Goal: Information Seeking & Learning: Learn about a topic

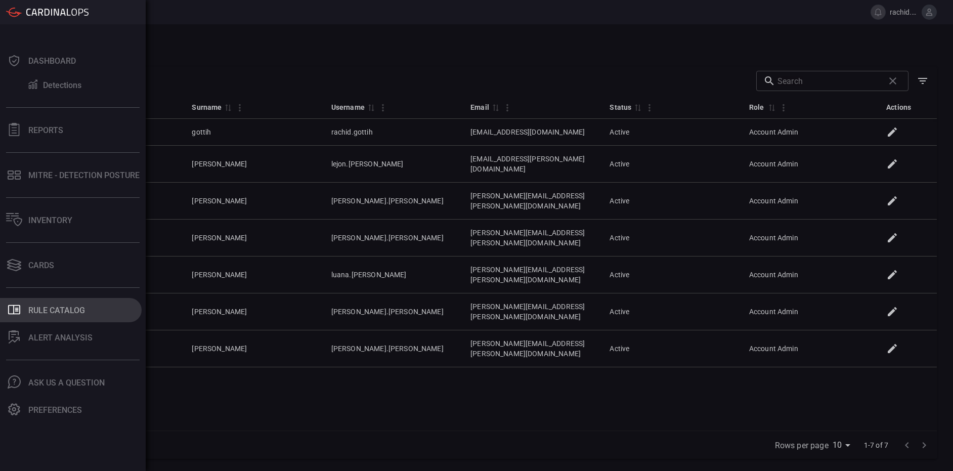
click at [66, 312] on div "Rule Catalog" at bounding box center [56, 311] width 57 height 10
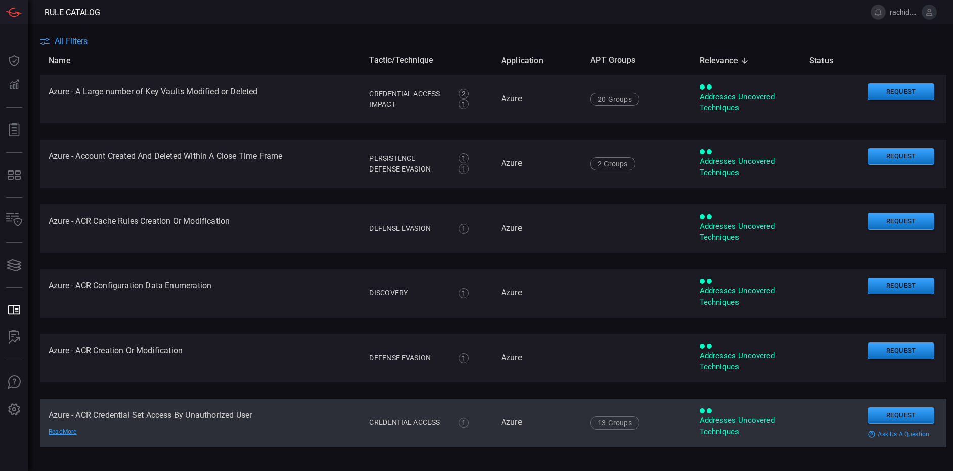
click at [195, 411] on td "Azure - ACR Credential Set Access By Unauthorized User Read More" at bounding box center [200, 423] width 321 height 49
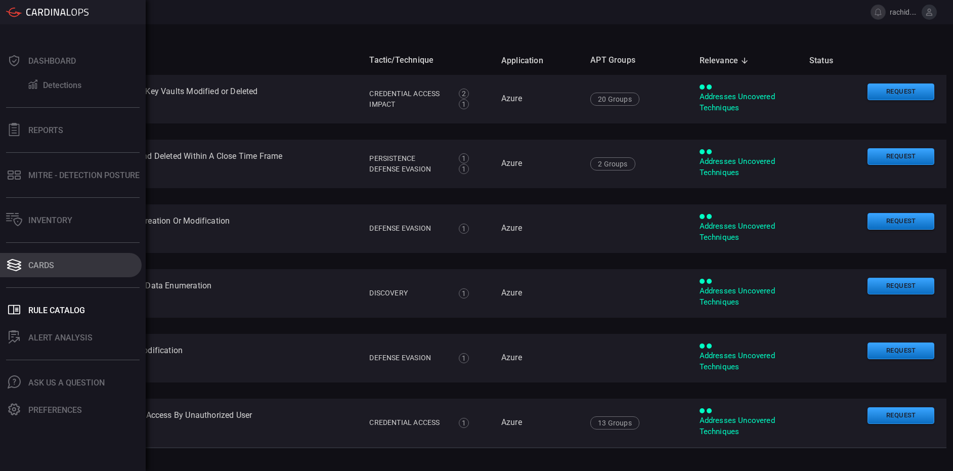
click at [33, 262] on div "Cards" at bounding box center [41, 266] width 26 height 10
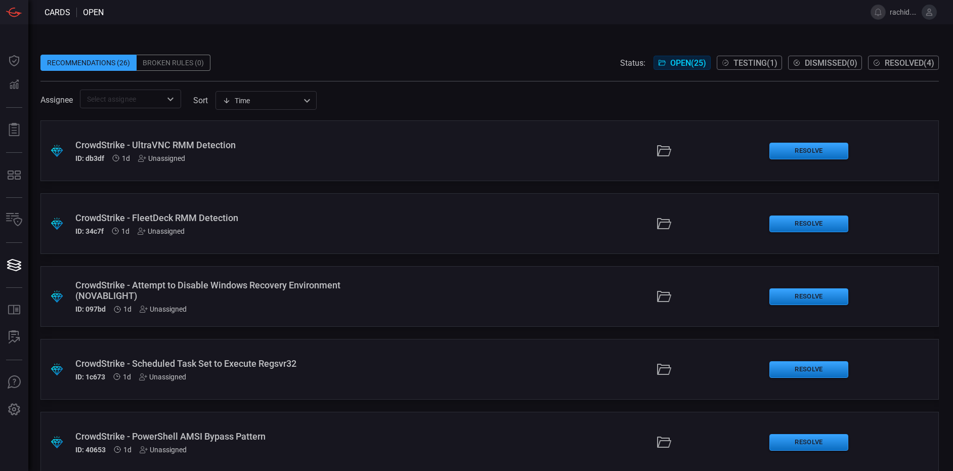
click at [120, 98] on input "text" at bounding box center [122, 99] width 78 height 13
type input "d"
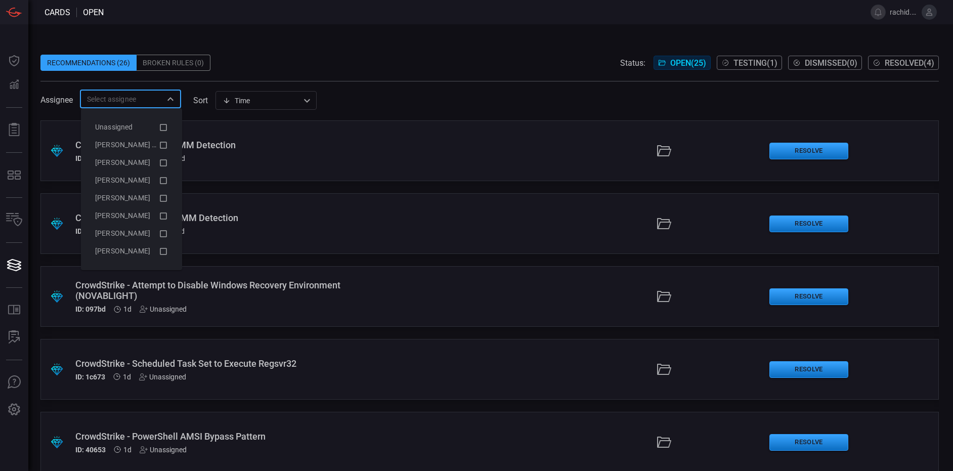
type input "d"
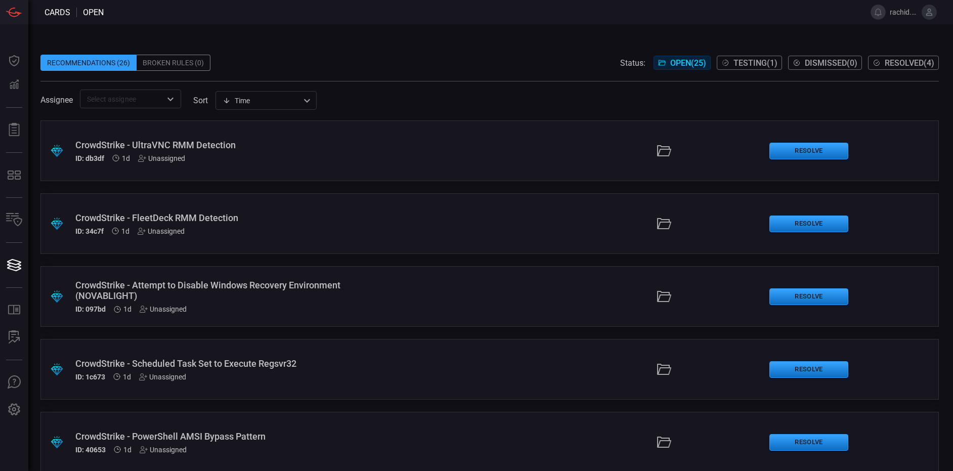
click at [299, 62] on div "Recommendations (26) Broken Rules (0) Status: Open ( 25 ) Testing ( 1 ) Dismiss…" at bounding box center [489, 63] width 898 height 16
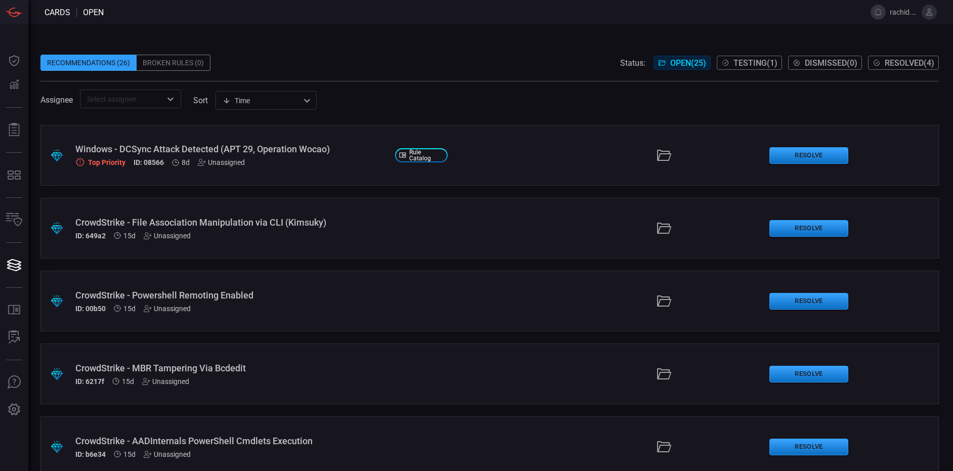
scroll to position [656, 0]
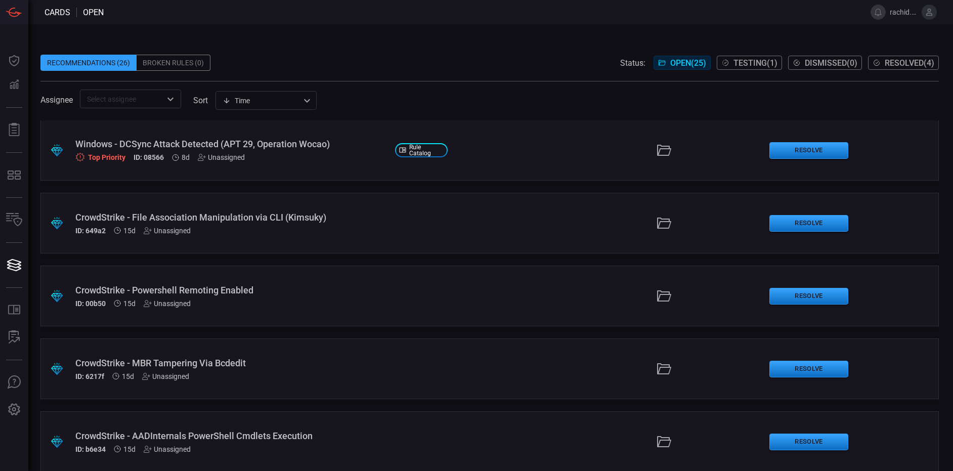
click at [116, 154] on div "Top Priority" at bounding box center [100, 157] width 50 height 10
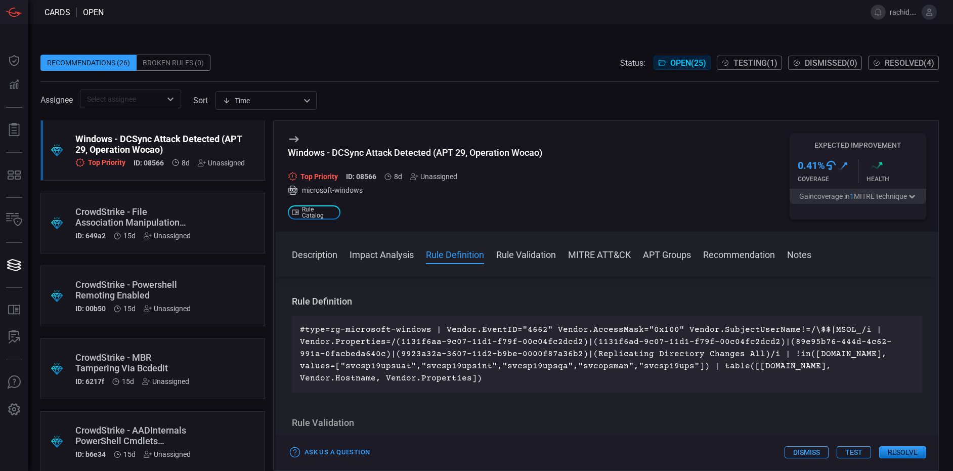
scroll to position [385, 0]
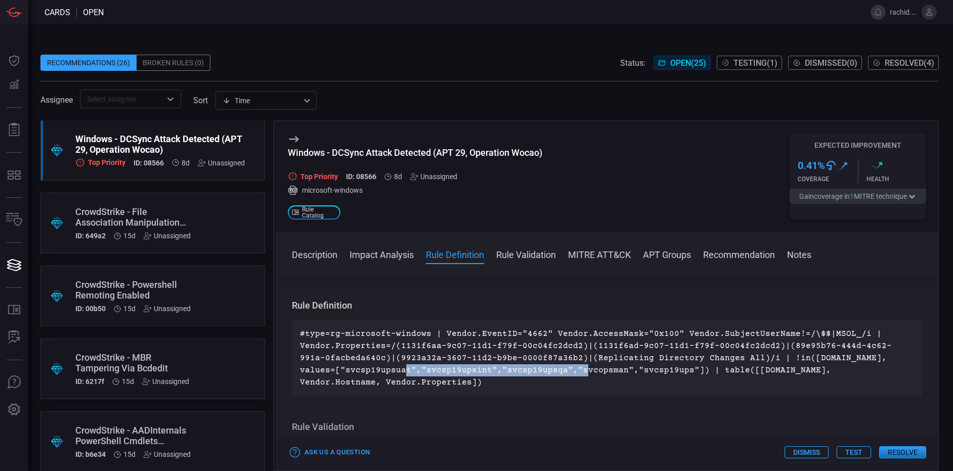
drag, startPoint x: 388, startPoint y: 370, endPoint x: 562, endPoint y: 371, distance: 174.5
click at [562, 371] on p "#type=rg-microsoft-windows | Vendor.EventID="4662" Vendor.AccessMask="0x100" Ve…" at bounding box center [607, 358] width 614 height 61
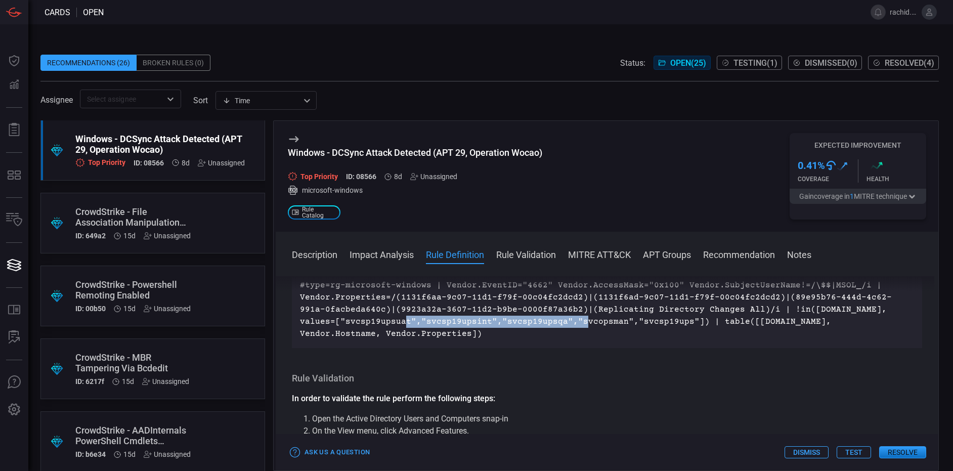
scroll to position [438, 0]
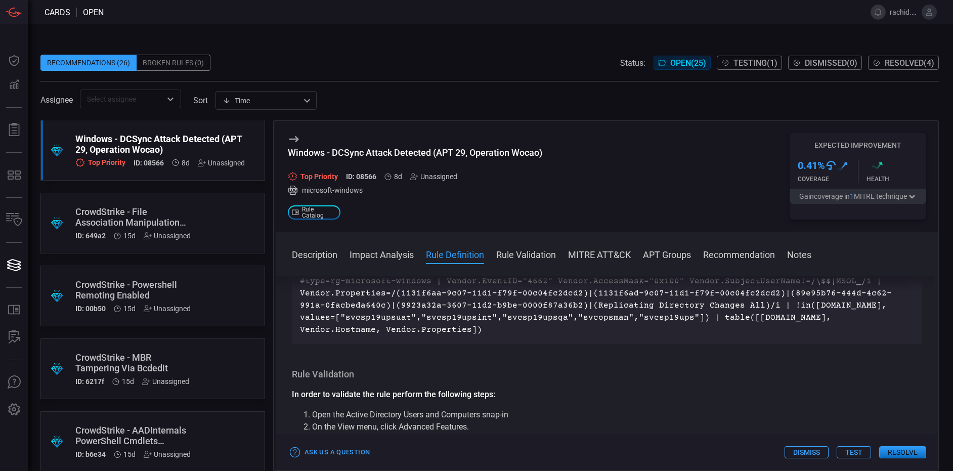
click at [924, 355] on div "Description DCSync is an Active directory attack that abuses Windows Domain Con…" at bounding box center [607, 371] width 663 height 191
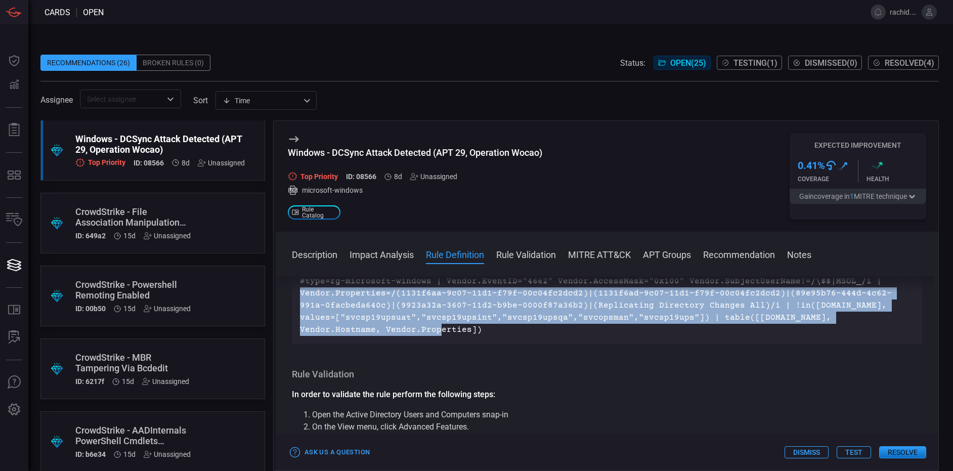
drag, startPoint x: 403, startPoint y: 328, endPoint x: 292, endPoint y: 293, distance: 116.5
click at [292, 293] on div "#type=rg-microsoft-windows | Vendor.EventID="4662" Vendor.AccessMask="0x100" Ve…" at bounding box center [607, 305] width 630 height 77
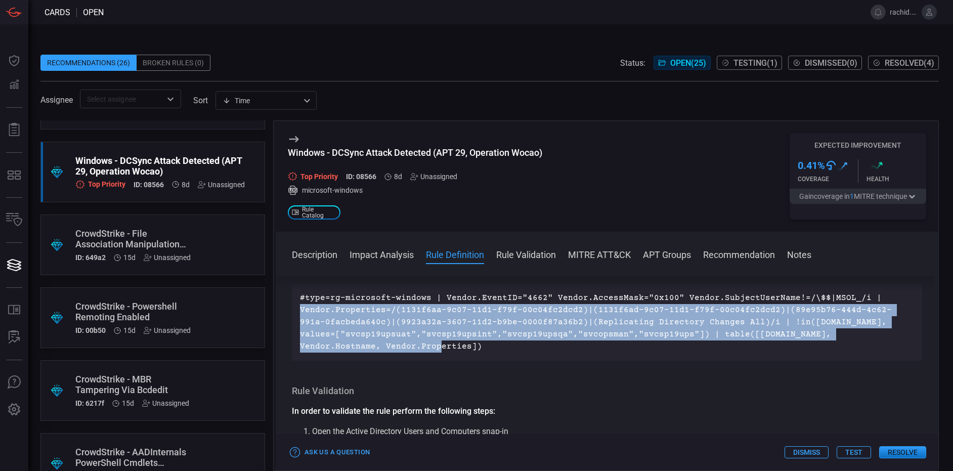
scroll to position [629, 0]
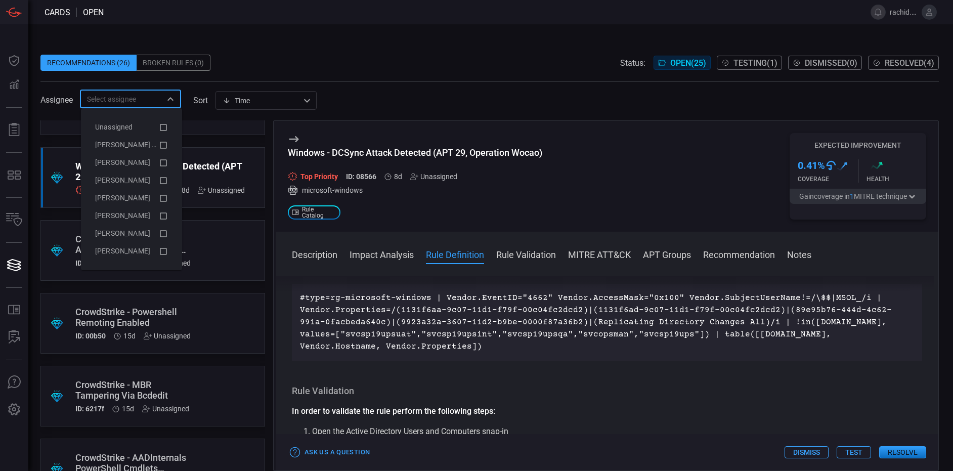
click at [145, 102] on input "text" at bounding box center [122, 99] width 78 height 13
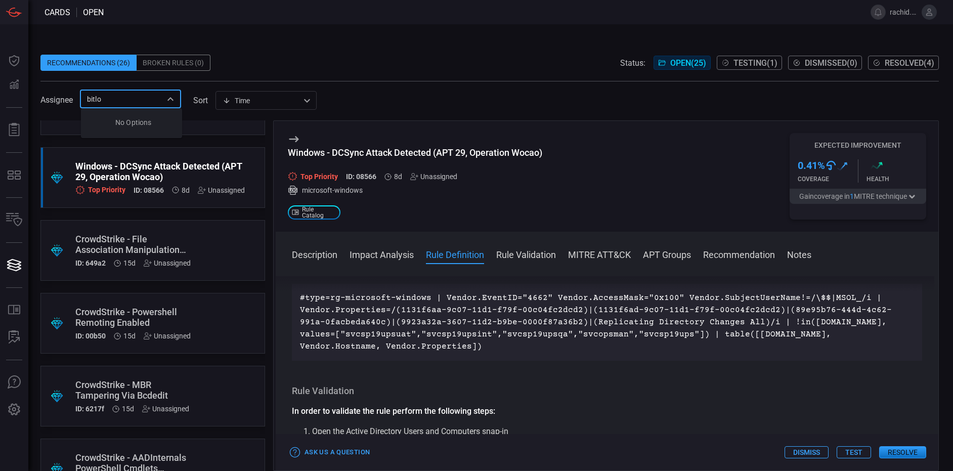
type input "bitlo"
click at [263, 77] on span at bounding box center [489, 76] width 898 height 10
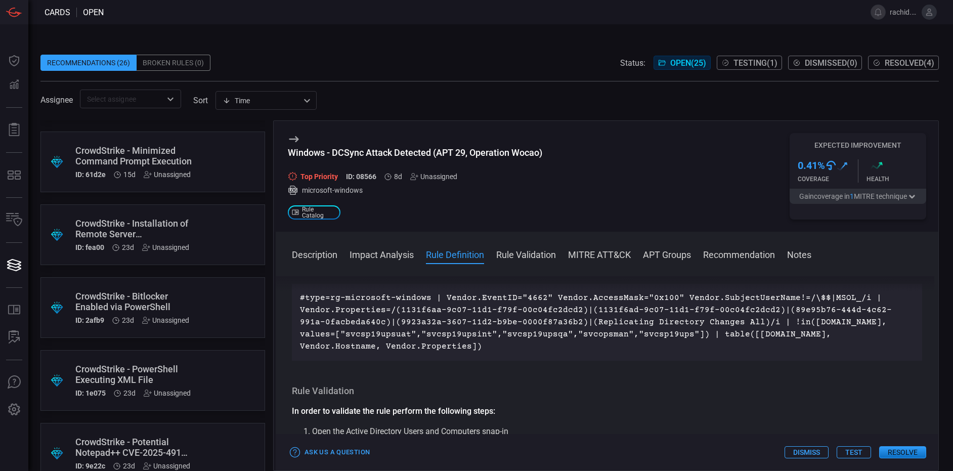
click at [117, 307] on div "CrowdStrike - Bitlocker Enabled via PowerShell" at bounding box center [133, 301] width 116 height 21
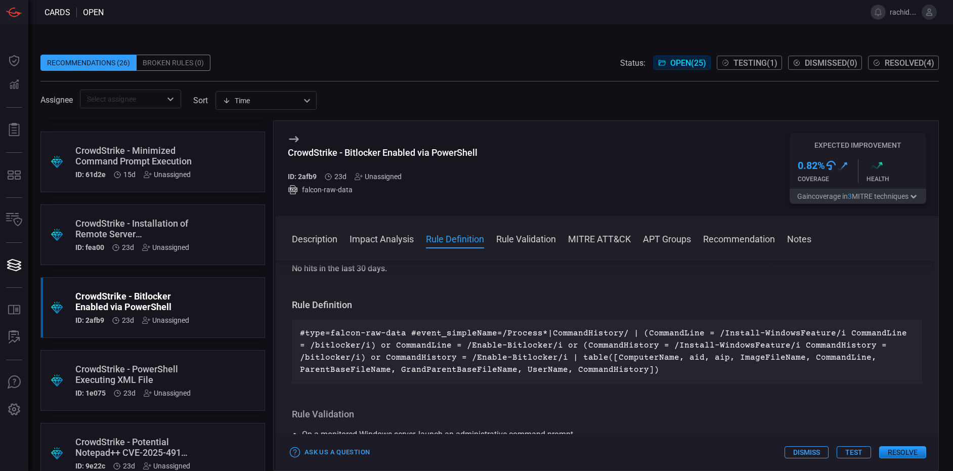
scroll to position [296, 0]
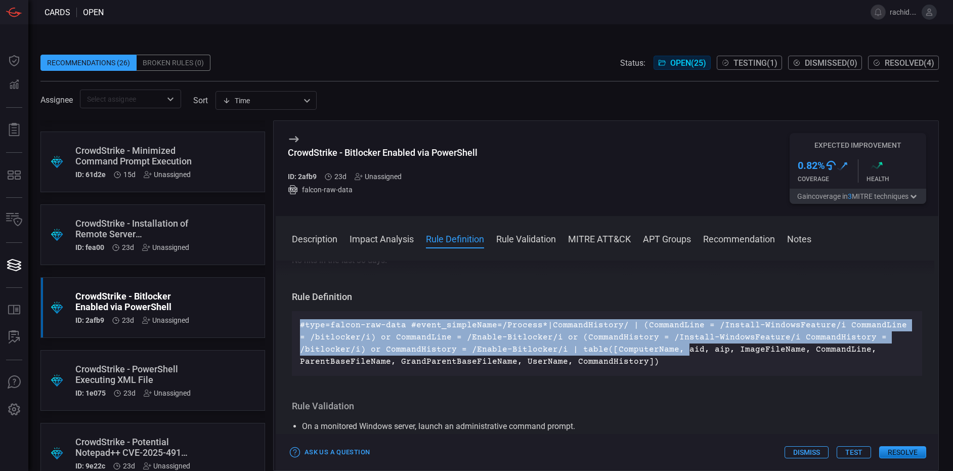
drag, startPoint x: 296, startPoint y: 326, endPoint x: 672, endPoint y: 357, distance: 376.6
click at [672, 357] on div "#type=falcon-raw-data #event_simpleName=/Process*|CommandHistory/ | (CommandLin…" at bounding box center [607, 343] width 630 height 65
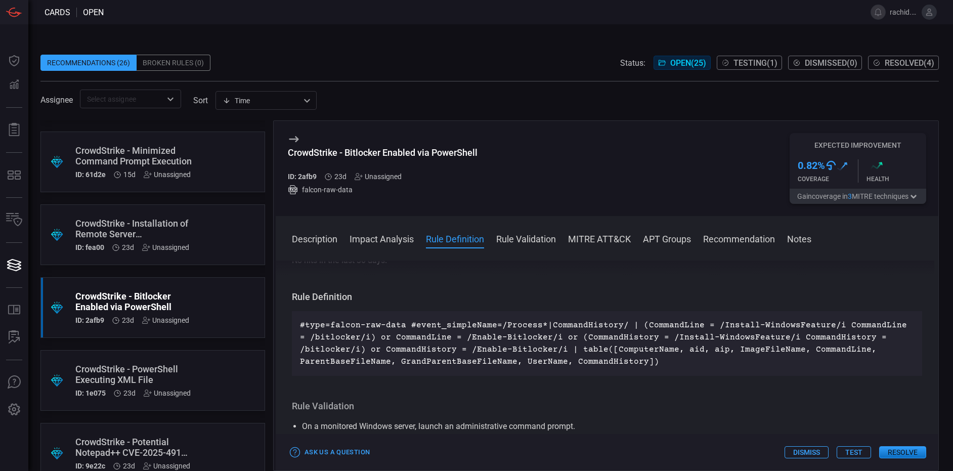
click at [658, 364] on p "#type=falcon-raw-data #event_simpleName=/Process*|CommandHistory/ | (CommandLin…" at bounding box center [607, 343] width 614 height 49
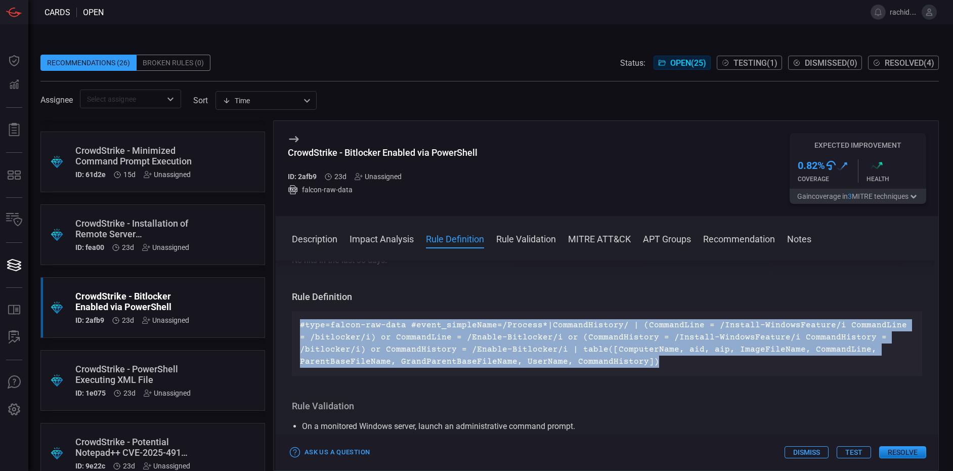
drag, startPoint x: 656, startPoint y: 361, endPoint x: 288, endPoint y: 325, distance: 369.5
click at [288, 325] on div "Description BitLocker is a built-in Windows feature that provides full disk enc…" at bounding box center [607, 364] width 663 height 206
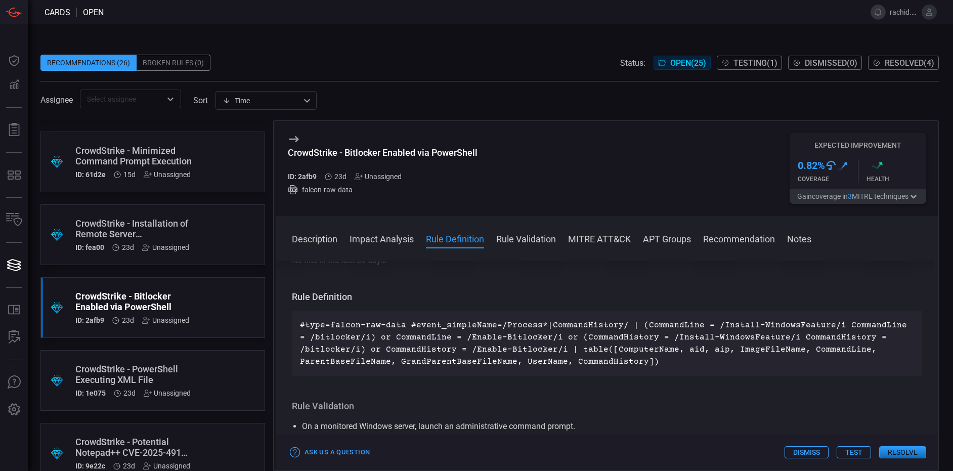
click at [461, 281] on div "Description BitLocker is a built-in Windows feature that provides full disk enc…" at bounding box center [607, 364] width 663 height 206
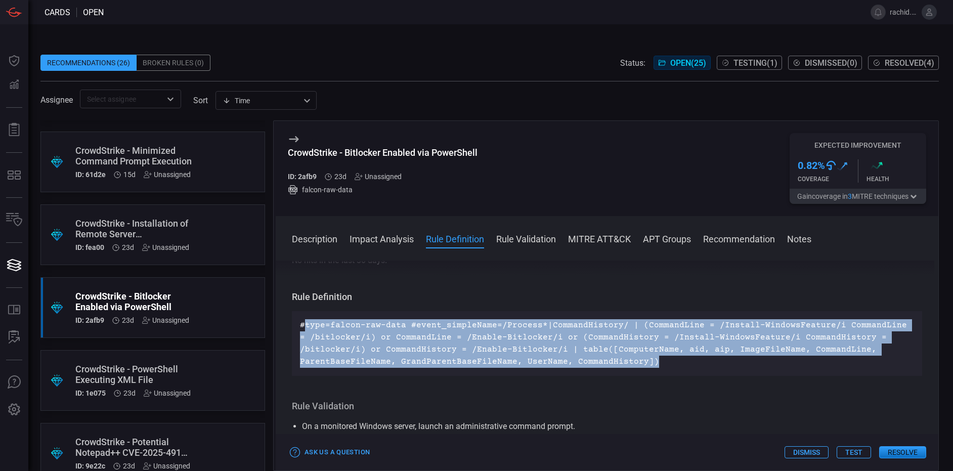
drag, startPoint x: 303, startPoint y: 325, endPoint x: 705, endPoint y: 366, distance: 404.3
click at [705, 366] on p "#type=falcon-raw-data #event_simpleName=/Process*|CommandHistory/ | (CommandLin…" at bounding box center [607, 343] width 614 height 49
click at [670, 364] on p "#type=falcon-raw-data #event_simpleName=/Process*|CommandHistory/ | (CommandLin…" at bounding box center [607, 343] width 614 height 49
drag, startPoint x: 656, startPoint y: 364, endPoint x: 299, endPoint y: 325, distance: 358.8
click at [299, 325] on div "#type=falcon-raw-data #event_simpleName=/Process*|CommandHistory/ | (CommandLin…" at bounding box center [607, 343] width 630 height 65
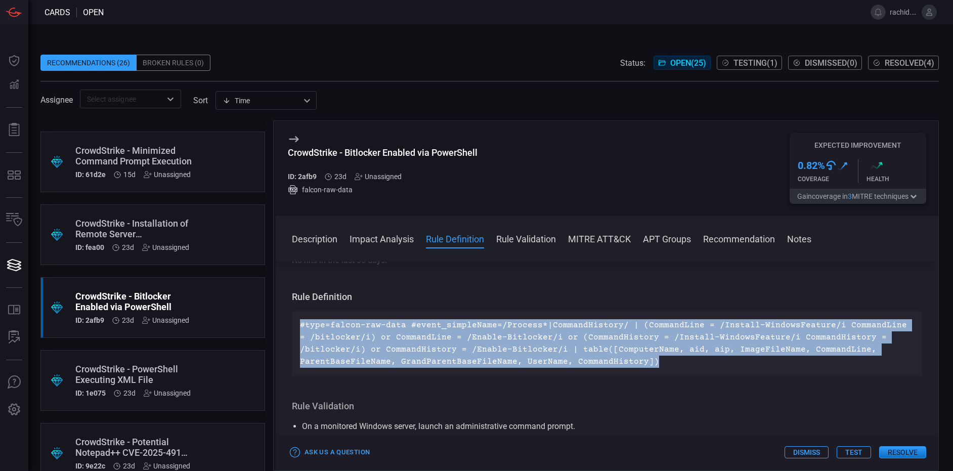
click at [651, 364] on p "#type=falcon-raw-data #event_simpleName=/Process*|CommandHistory/ | (CommandLin…" at bounding box center [607, 343] width 614 height 49
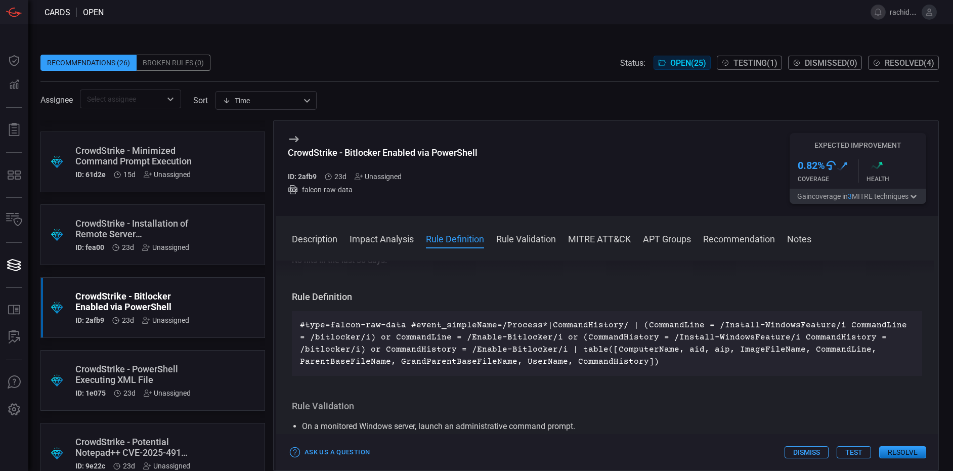
click at [552, 46] on span at bounding box center [489, 46] width 898 height 15
click at [821, 24] on span at bounding box center [481, 12] width 755 height 24
click at [554, 246] on span at bounding box center [607, 252] width 663 height 16
click at [59, 34] on div "Recommendations (26) Broken Rules (0) Status: Open ( 25 ) Testing ( 1 ) Dismiss…" at bounding box center [490, 247] width 925 height 447
click at [130, 163] on div "CrowdStrike - Minimized Command Prompt Execution" at bounding box center [133, 155] width 116 height 21
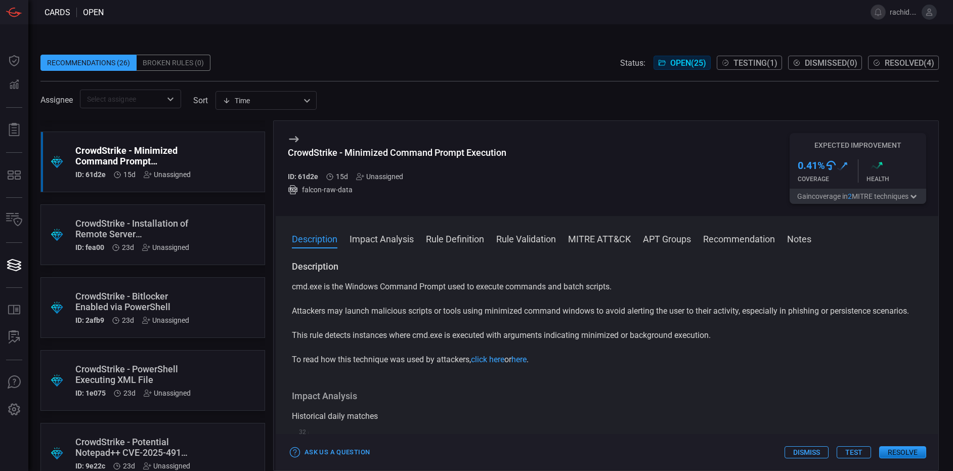
click at [135, 226] on div "CrowdStrike - Installation of Remote Server Administration Tools" at bounding box center [133, 228] width 116 height 21
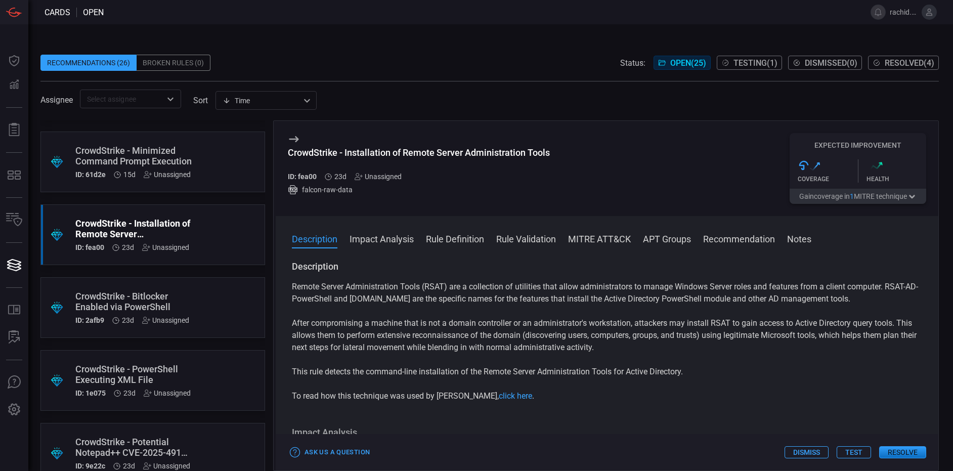
click at [144, 292] on div "CrowdStrike - Bitlocker Enabled via PowerShell" at bounding box center [133, 301] width 116 height 21
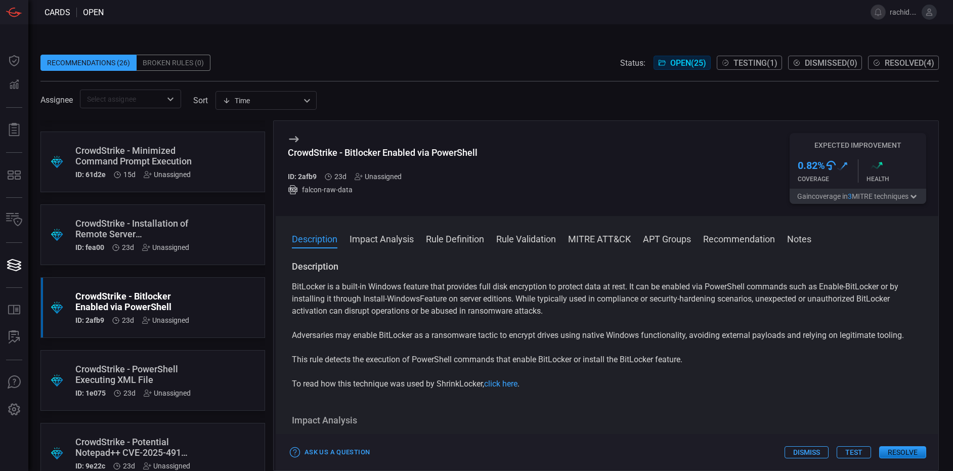
click at [155, 375] on div "CrowdStrike - PowerShell Executing XML File" at bounding box center [133, 374] width 116 height 21
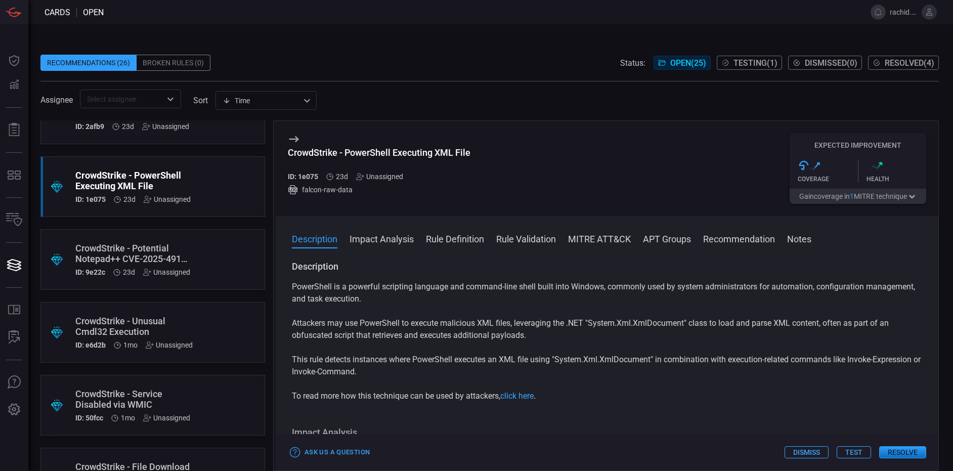
scroll to position [1258, 0]
